Goal: Task Accomplishment & Management: Use online tool/utility

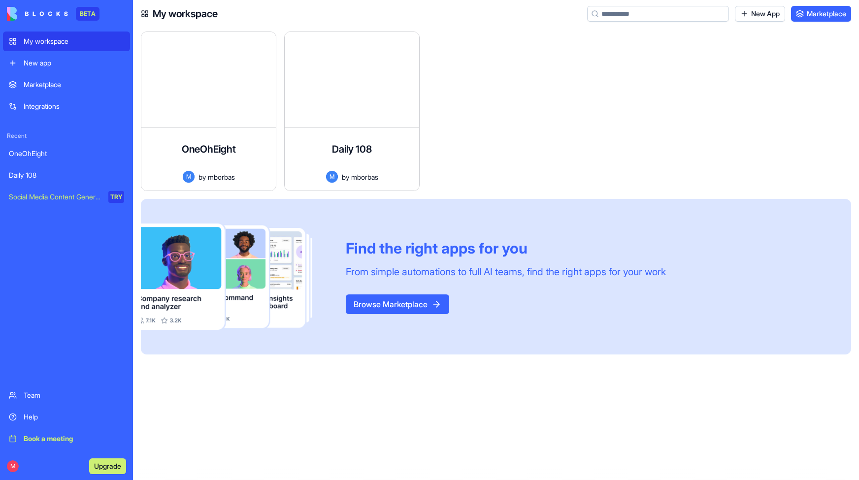
click at [30, 69] on link "New app" at bounding box center [66, 63] width 127 height 20
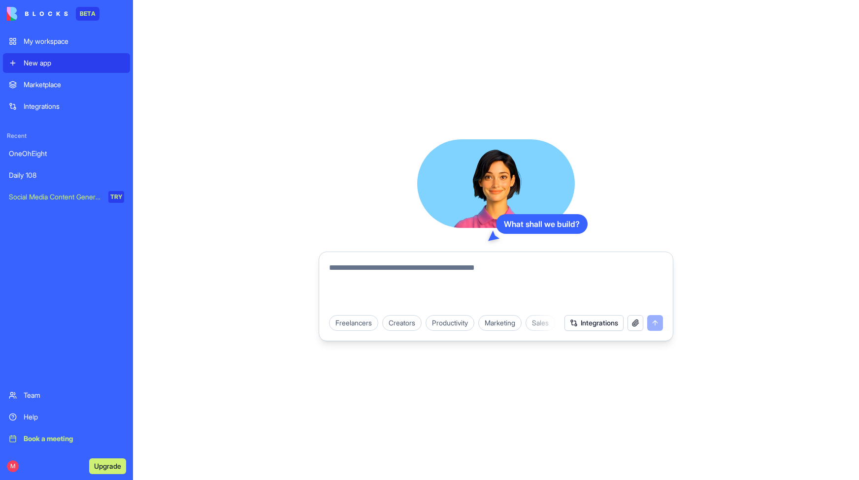
click at [36, 82] on div "Marketplace" at bounding box center [74, 85] width 101 height 10
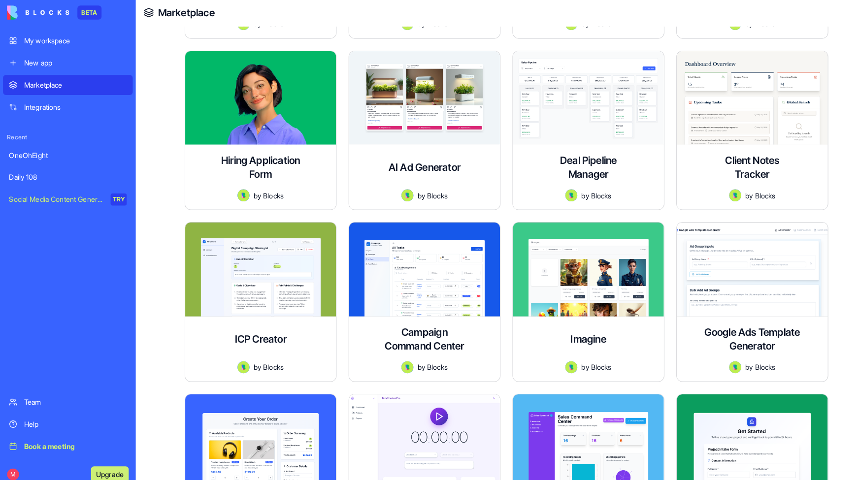
scroll to position [304, 0]
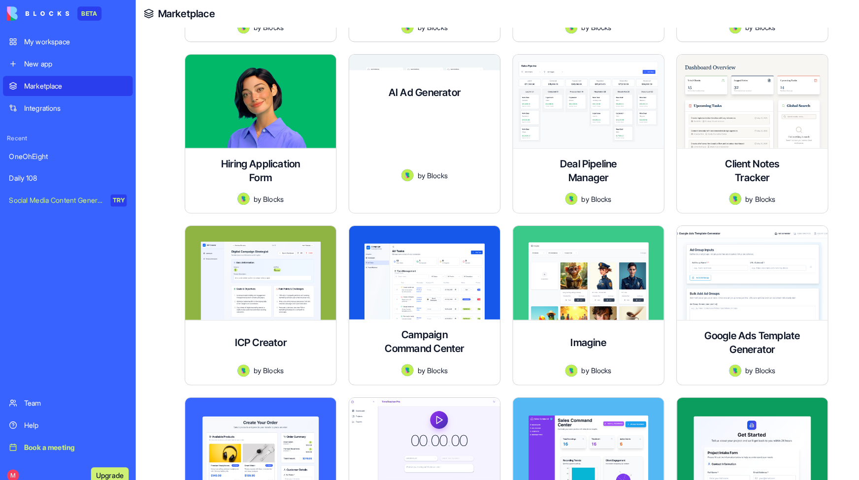
click at [432, 127] on div "Create compelling ad variations across multiple platforms with AI-generated tex…" at bounding box center [416, 140] width 132 height 54
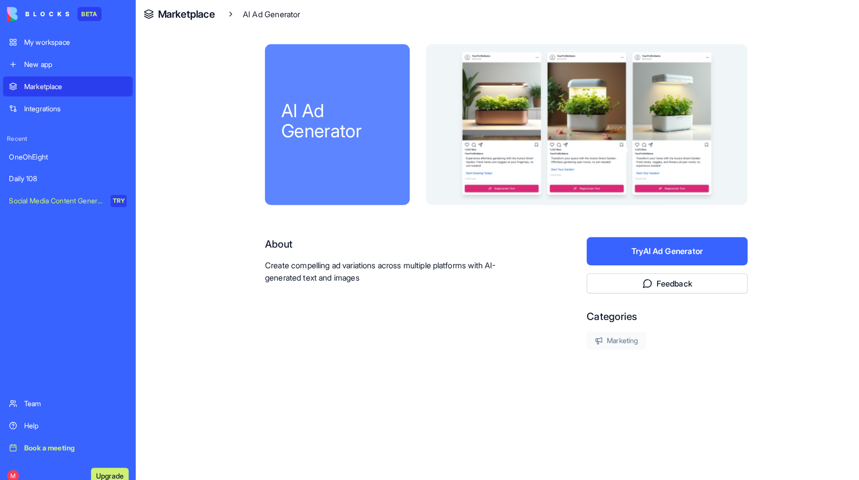
click at [646, 246] on button "Try AI Ad Generator" at bounding box center [654, 247] width 158 height 28
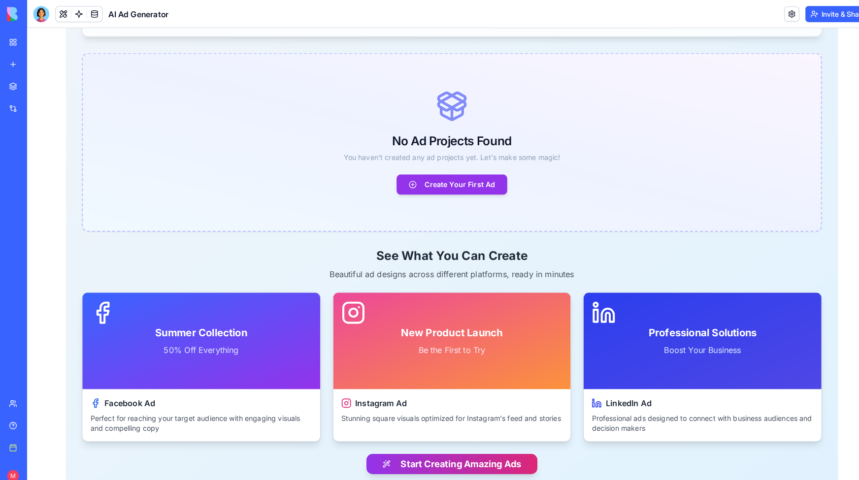
scroll to position [107, 0]
click at [400, 354] on div "New Product Launch Be the First to Try" at bounding box center [443, 334] width 233 height 95
click at [407, 423] on div "Instagram Ad Stunning square visuals optimized for Instagram's feed and stories" at bounding box center [443, 402] width 233 height 41
click at [418, 329] on h4 "New Product Launch" at bounding box center [444, 327] width 100 height 14
click at [417, 453] on button "Start Creating Amazing Ads" at bounding box center [444, 453] width 168 height 20
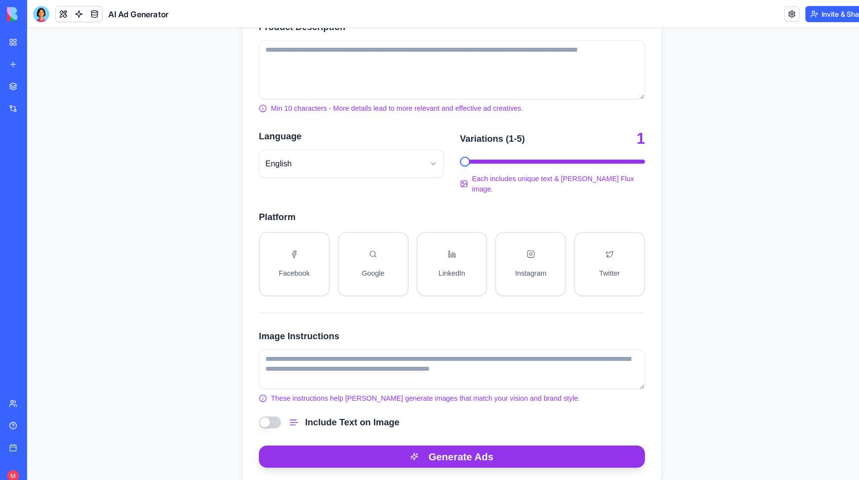
scroll to position [235, 0]
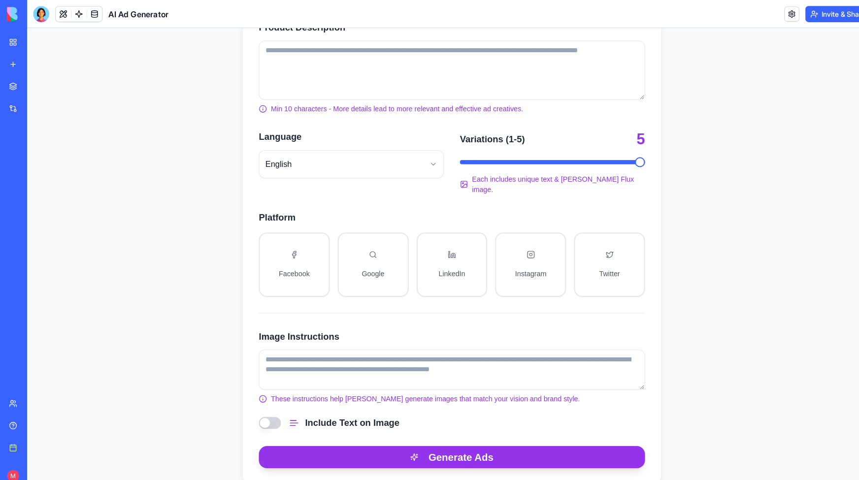
click at [617, 161] on span "*" at bounding box center [541, 160] width 181 height 16
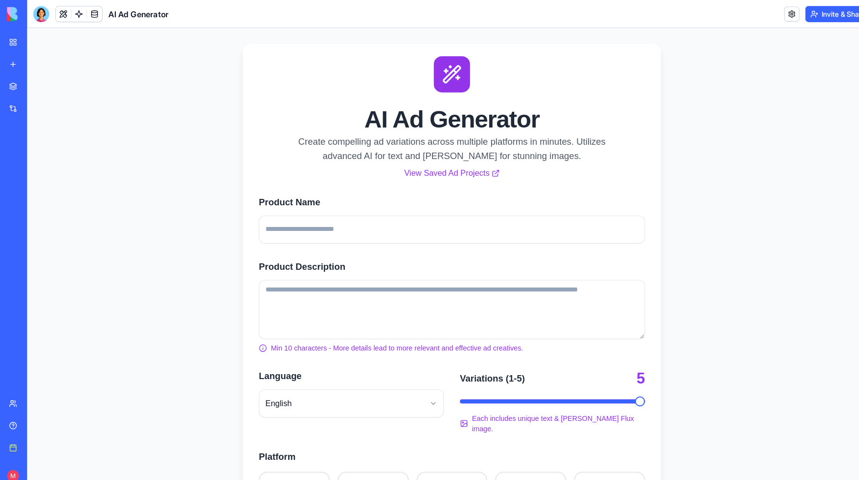
scroll to position [0, 0]
click at [14, 44] on link "My workspace" at bounding box center [22, 42] width 39 height 20
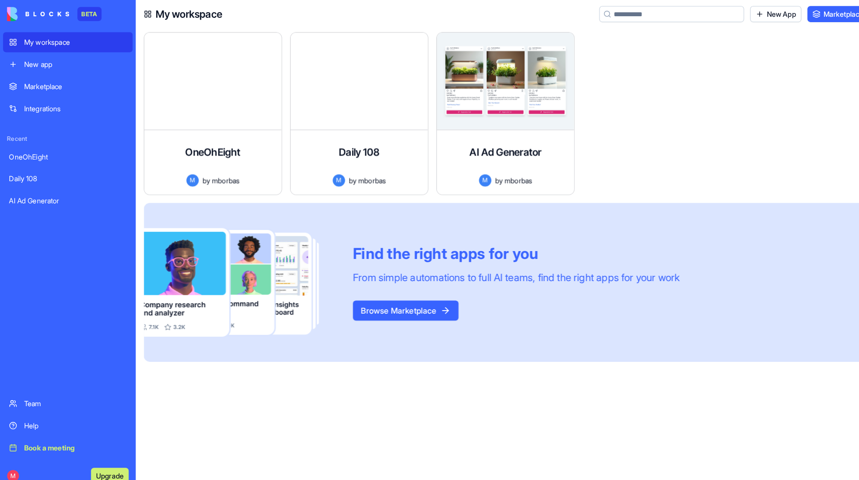
click at [39, 88] on div "Marketplace" at bounding box center [74, 85] width 101 height 10
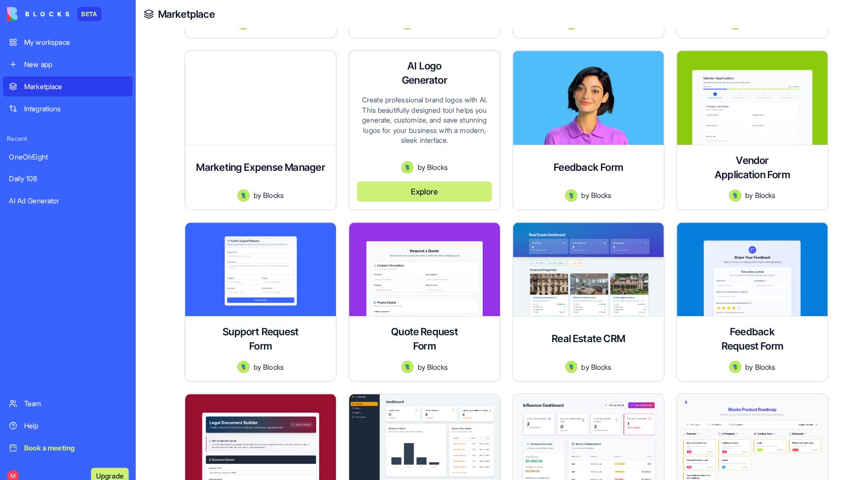
scroll to position [1163, 0]
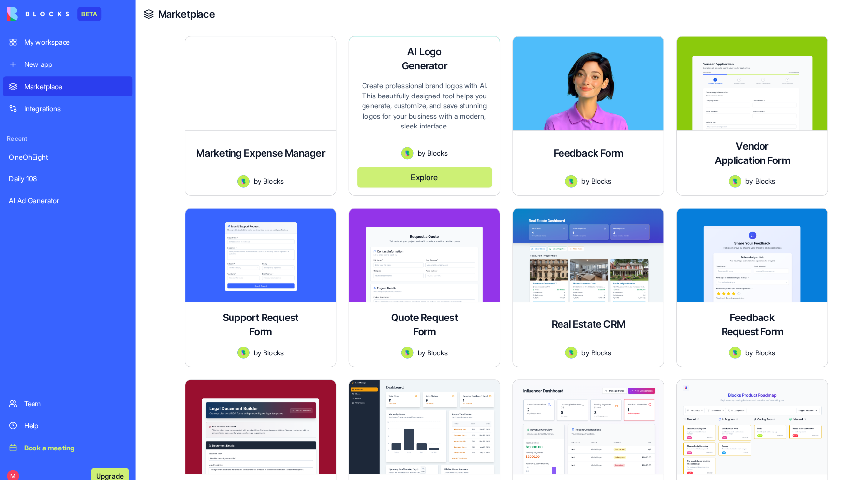
click at [423, 171] on button "Explore" at bounding box center [416, 174] width 132 height 20
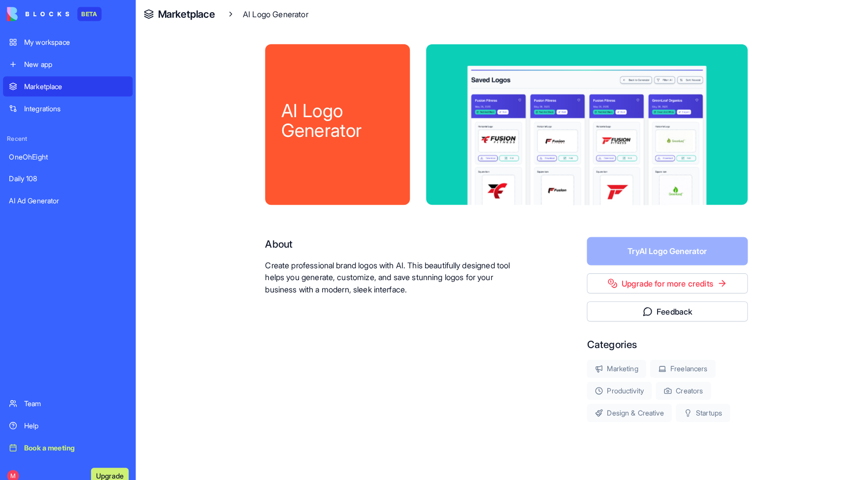
click at [634, 244] on form "Try AI Logo Generator" at bounding box center [654, 247] width 158 height 28
click at [666, 280] on link "Upgrade for more credits" at bounding box center [654, 278] width 158 height 20
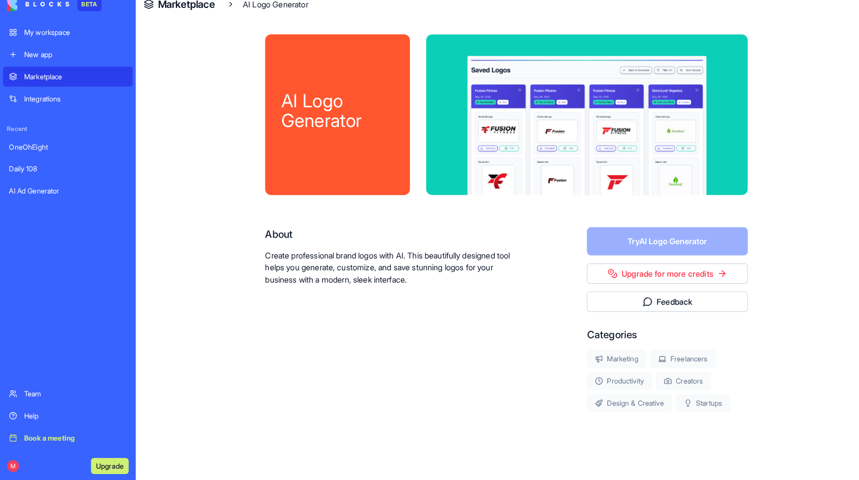
click at [102, 459] on button "Upgrade" at bounding box center [107, 467] width 37 height 16
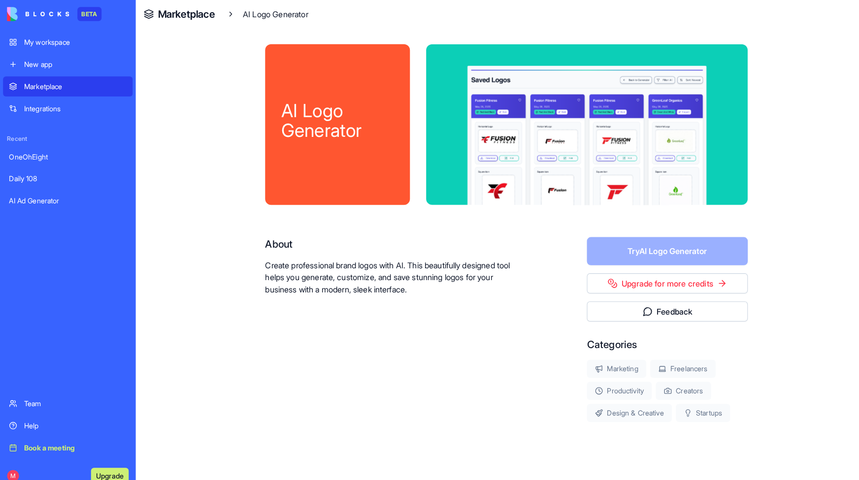
click at [173, 18] on h4 "Marketplace" at bounding box center [183, 14] width 56 height 14
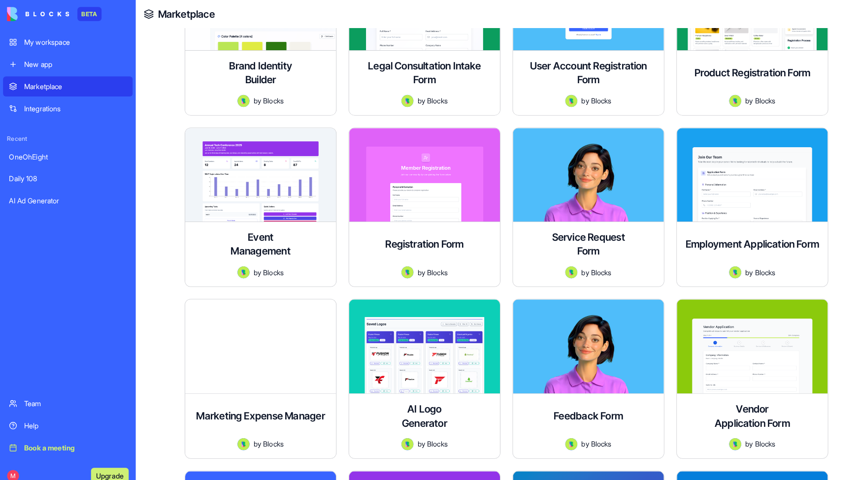
scroll to position [906, 0]
